Goal: Navigation & Orientation: Understand site structure

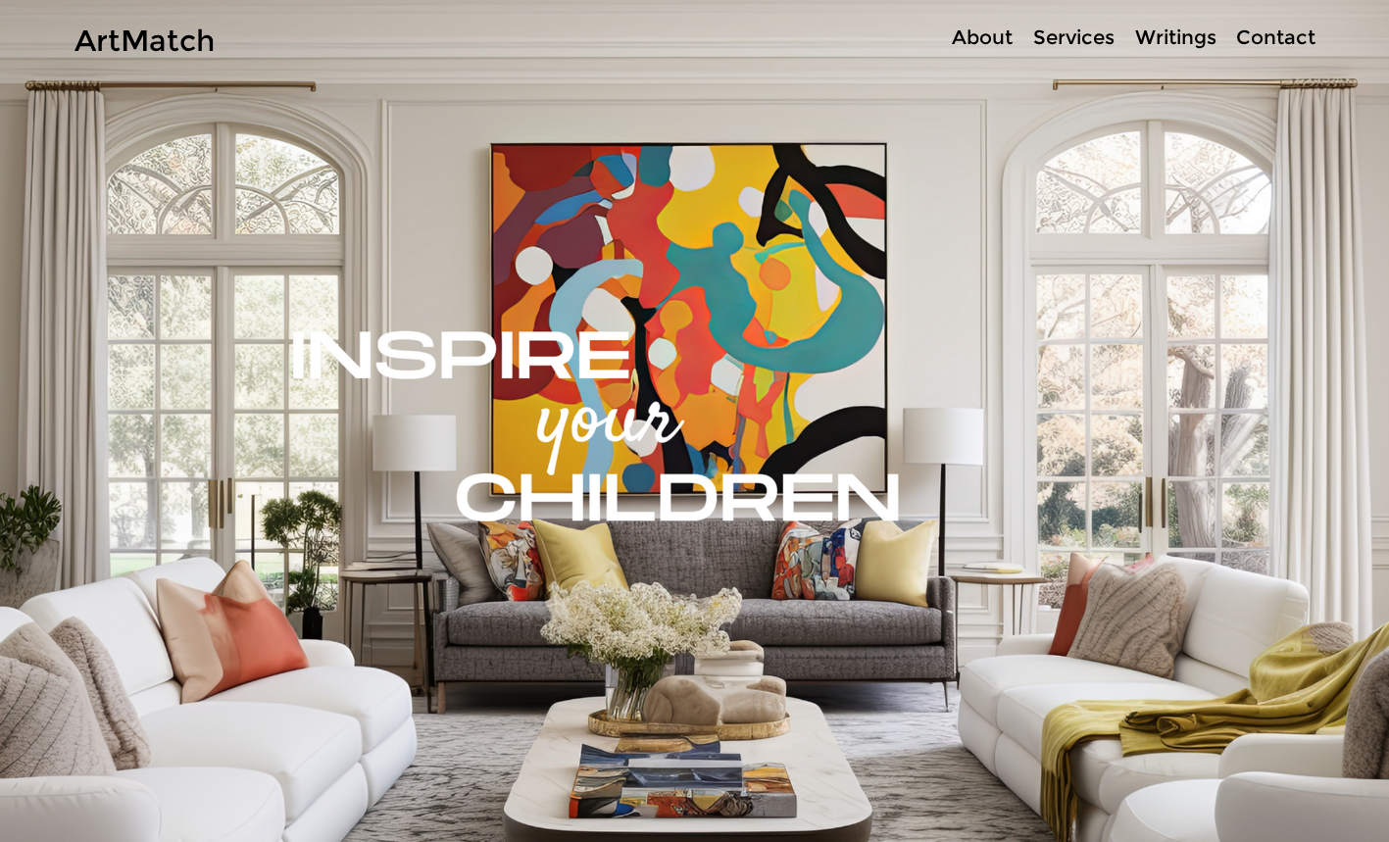
click at [977, 38] on p "About" at bounding box center [982, 38] width 80 height 28
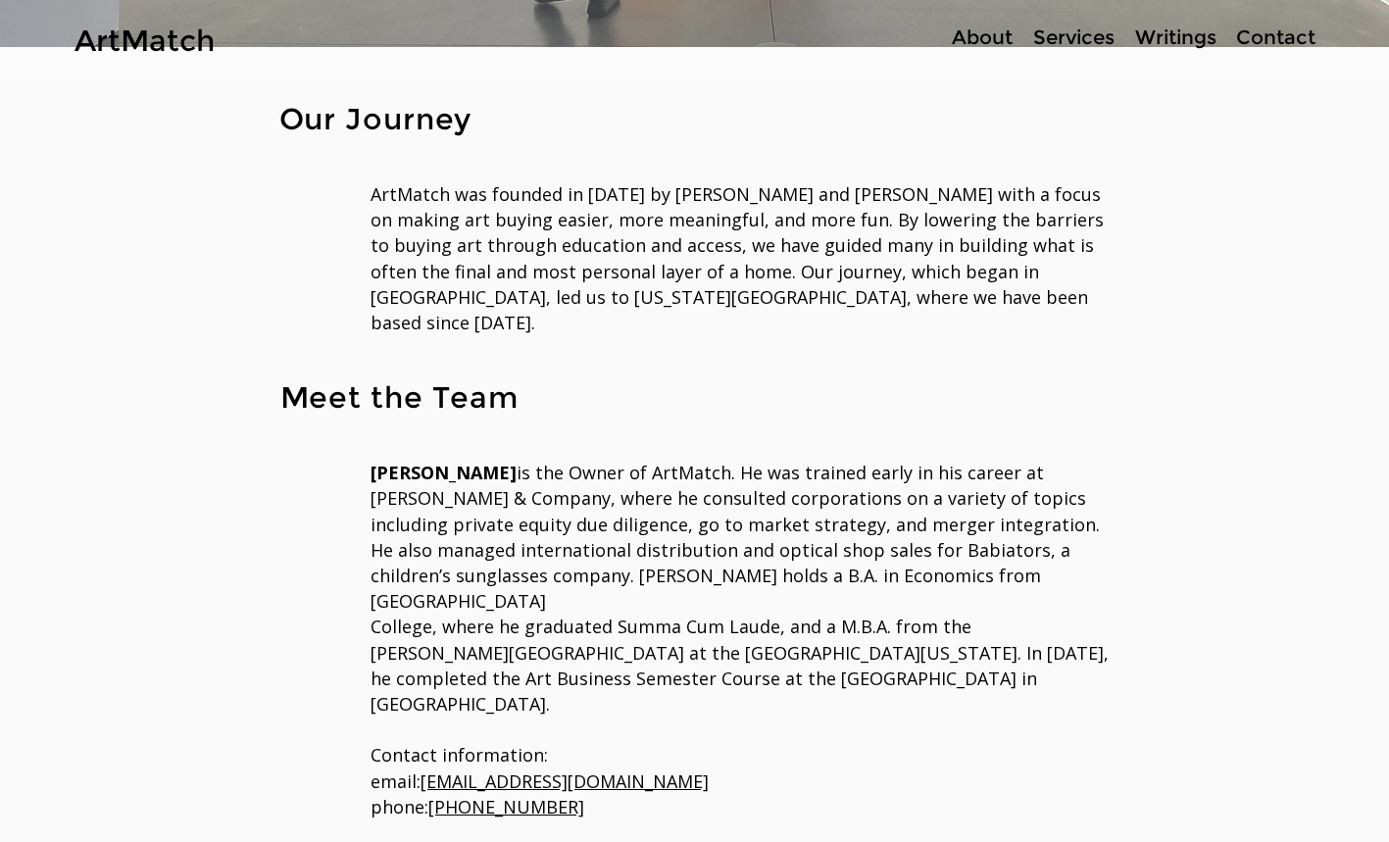
scroll to position [139, 0]
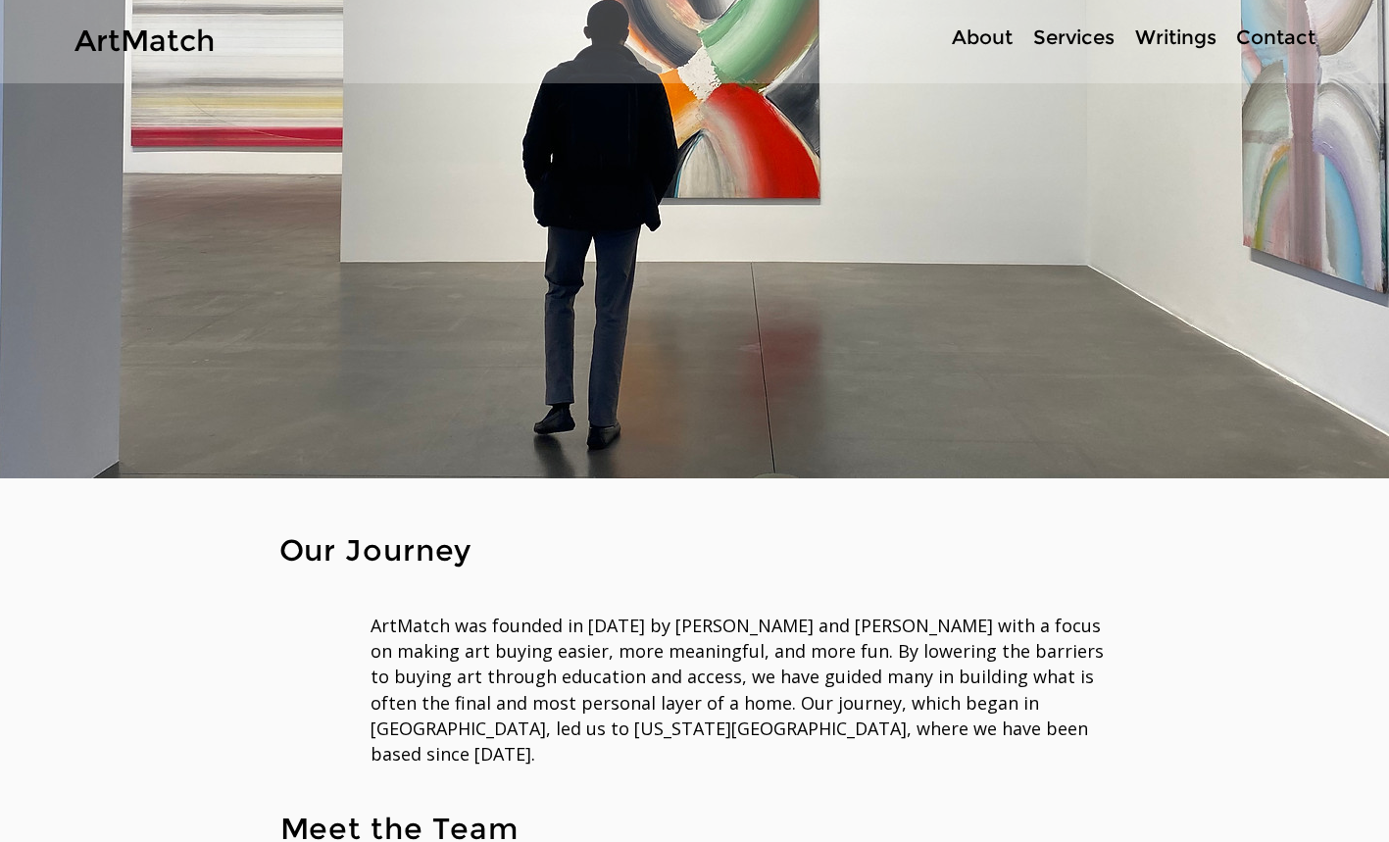
click at [1092, 45] on p "Services" at bounding box center [1074, 38] width 101 height 28
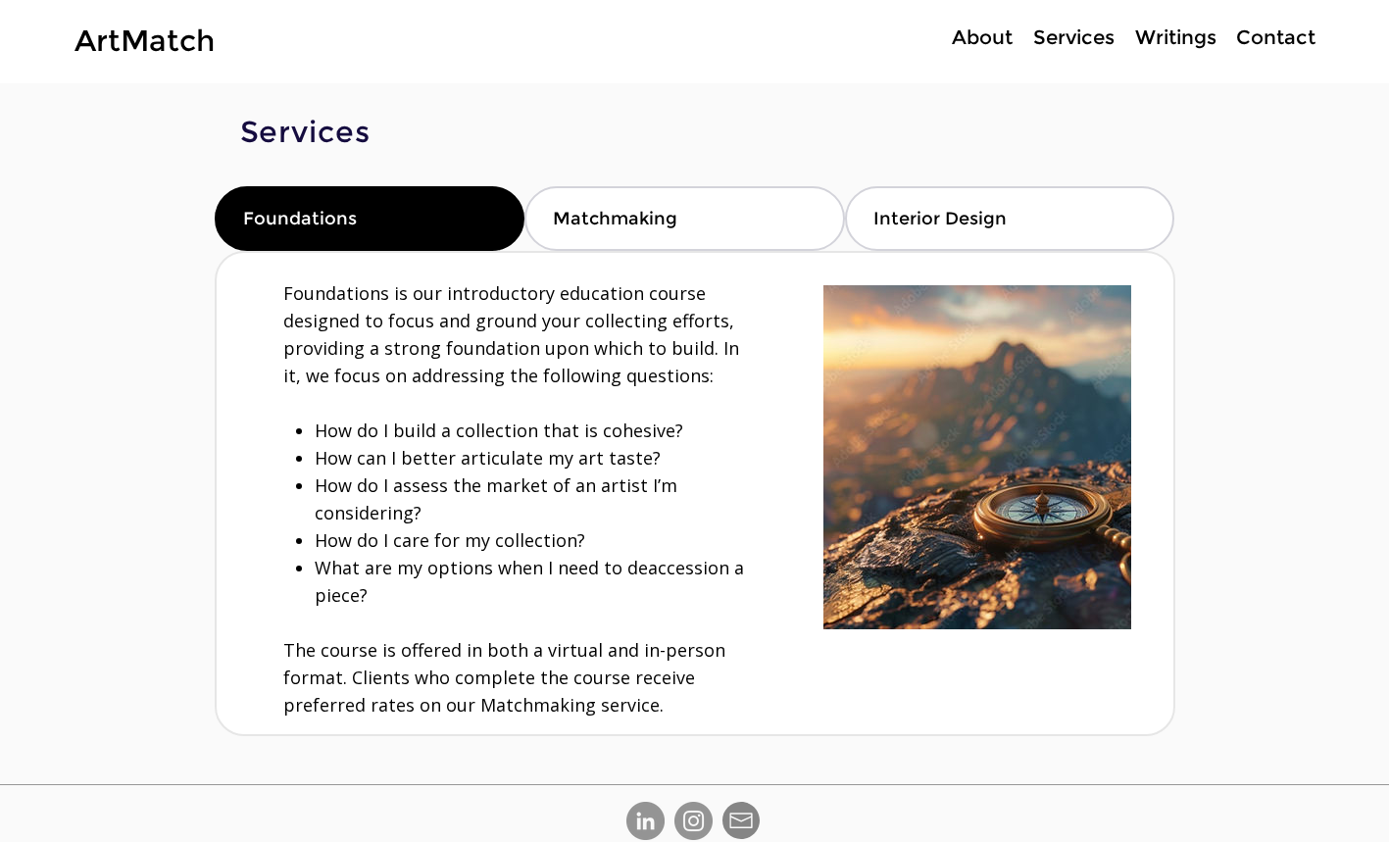
click at [1279, 47] on p "Contact" at bounding box center [1276, 38] width 99 height 28
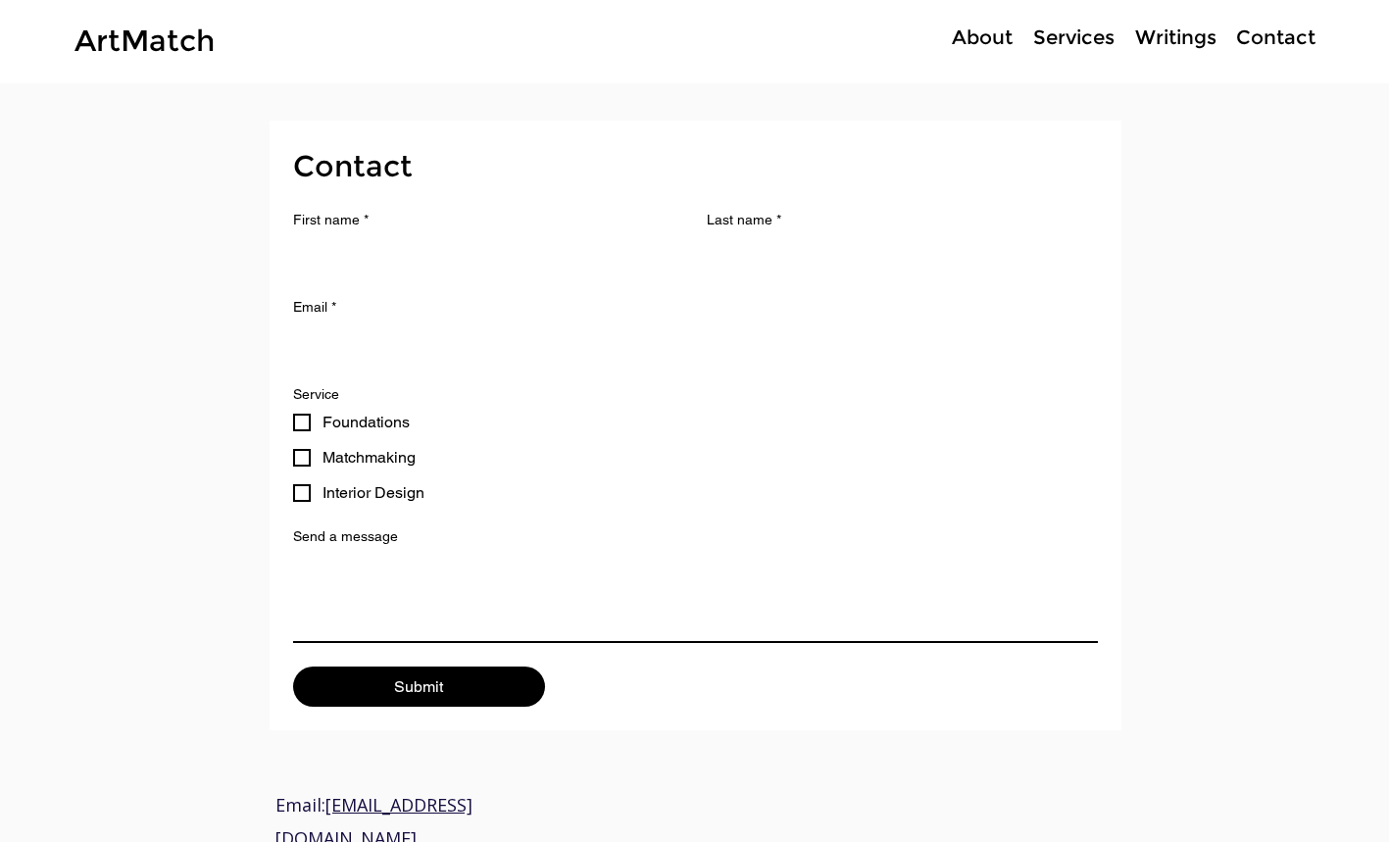
click at [1080, 37] on p "Services" at bounding box center [1074, 38] width 101 height 28
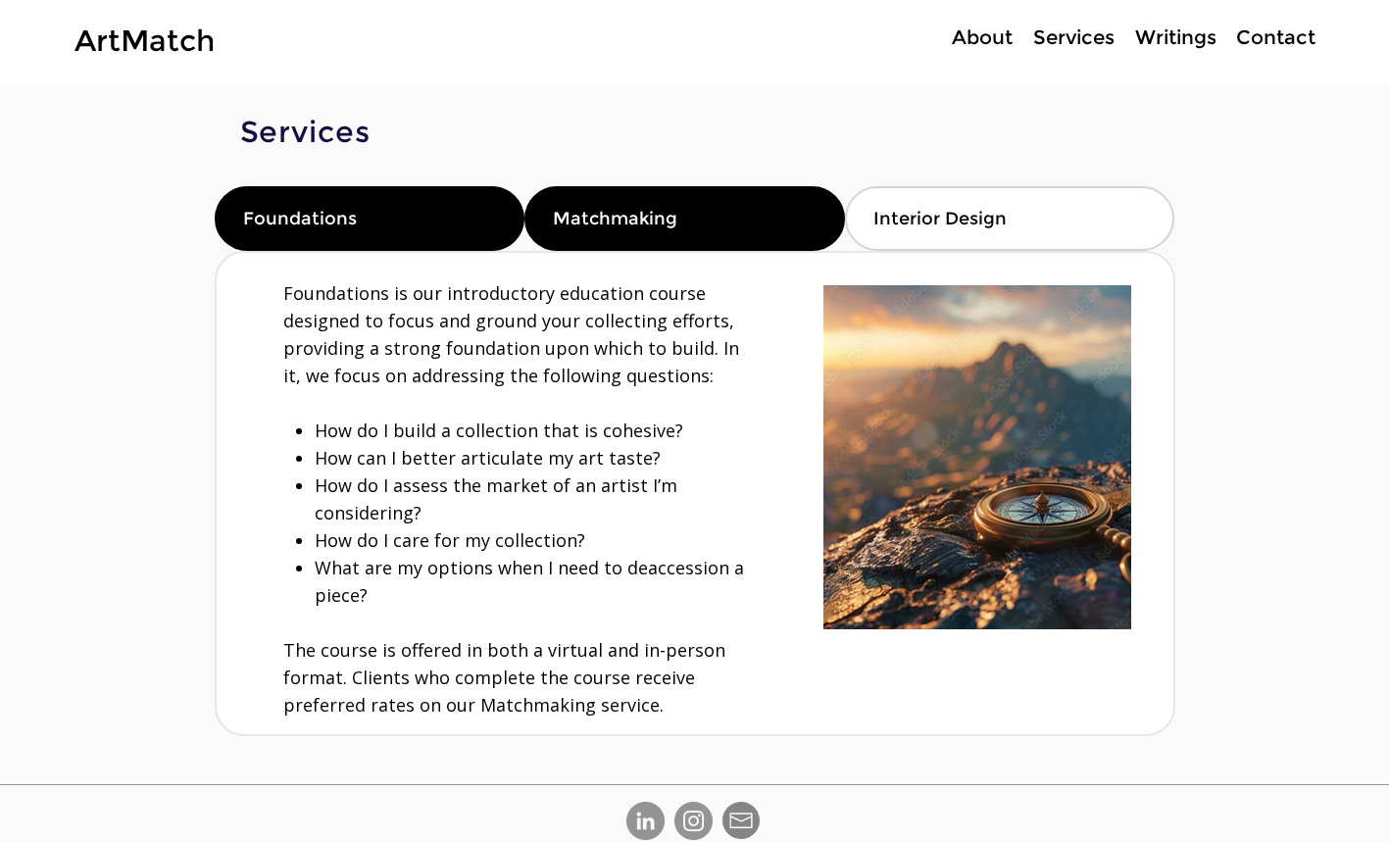
click at [734, 227] on div "Matchmaking" at bounding box center [685, 218] width 321 height 65
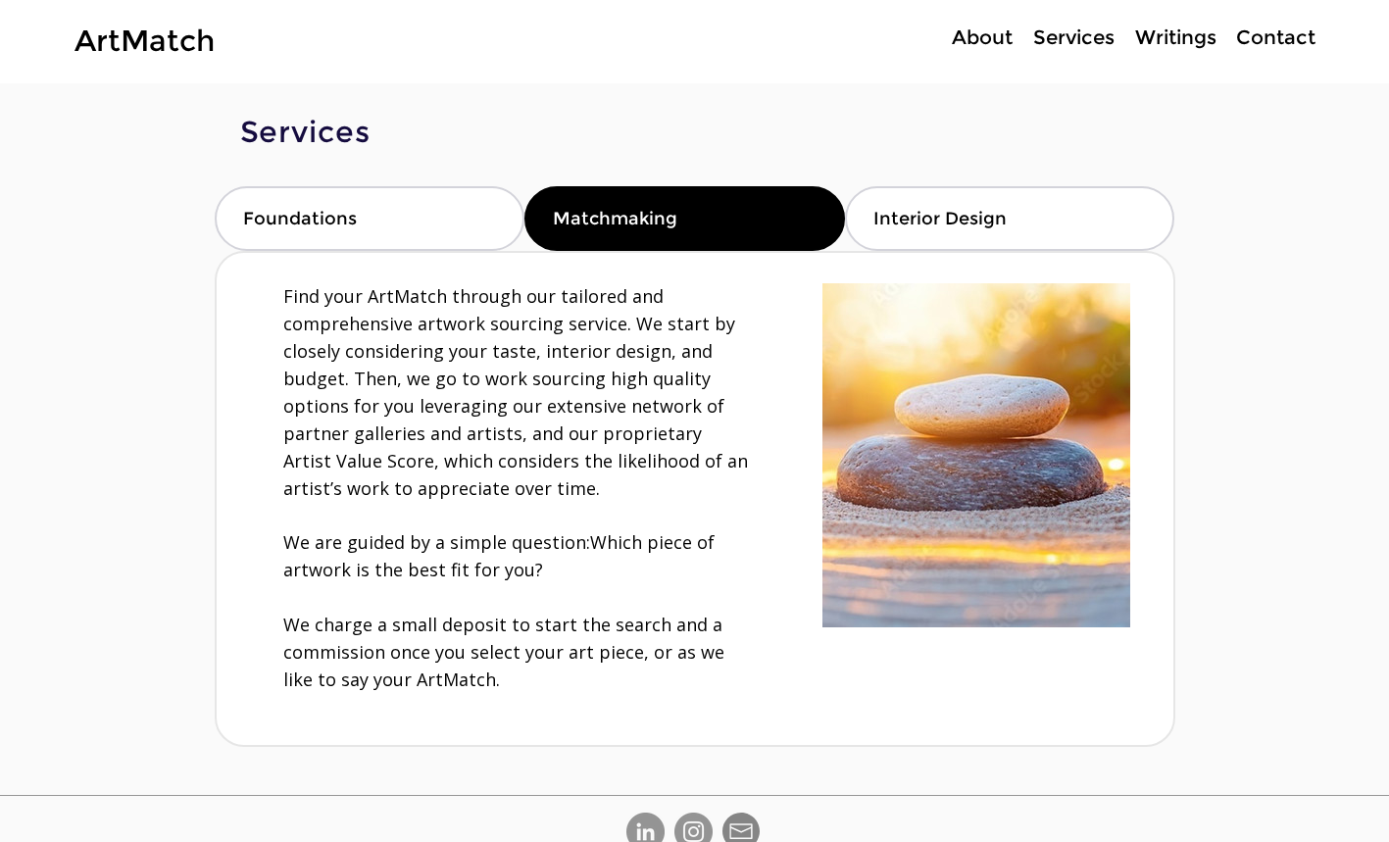
click at [978, 35] on p "About" at bounding box center [982, 38] width 80 height 28
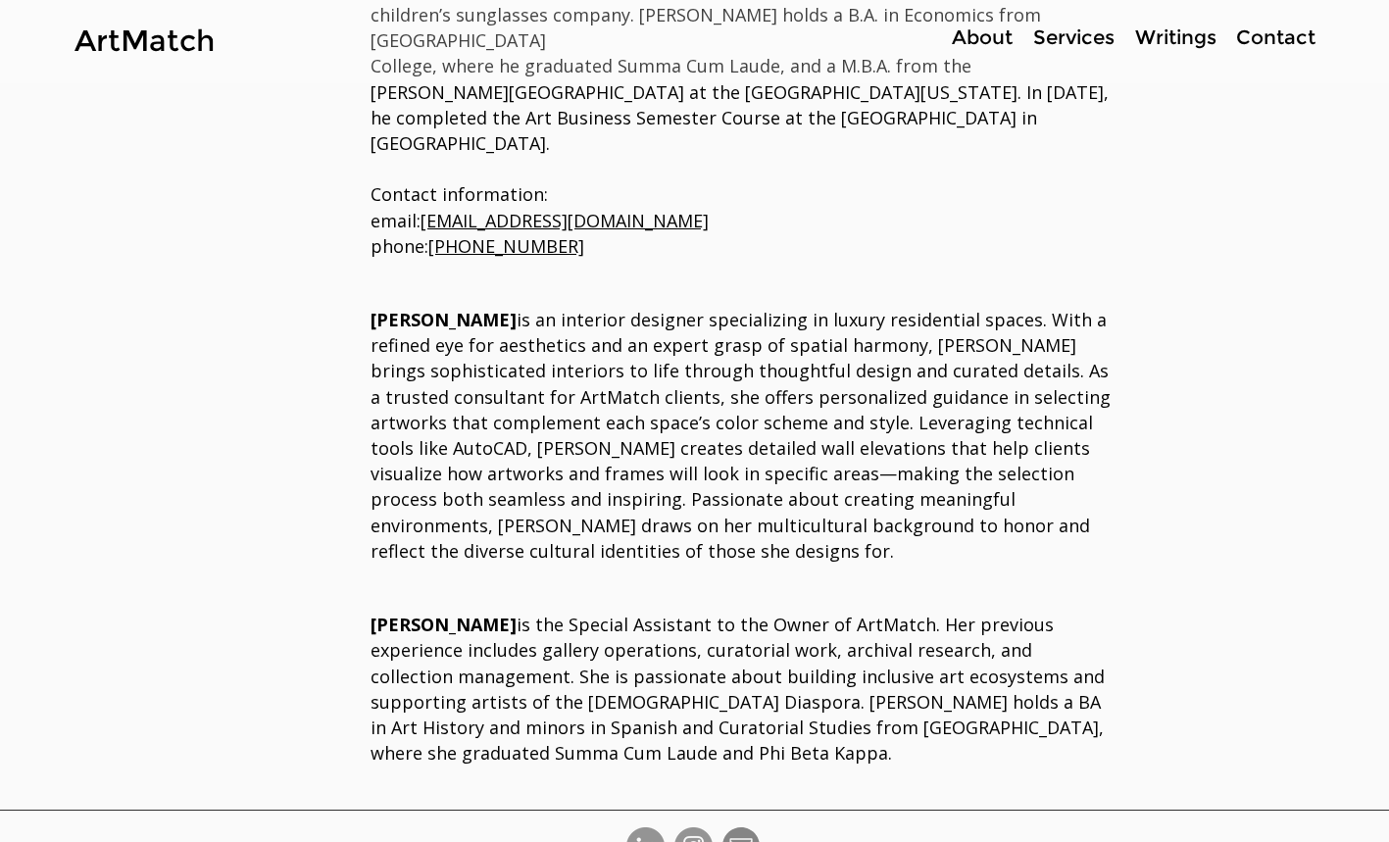
scroll to position [1130, 0]
